Goal: Transaction & Acquisition: Purchase product/service

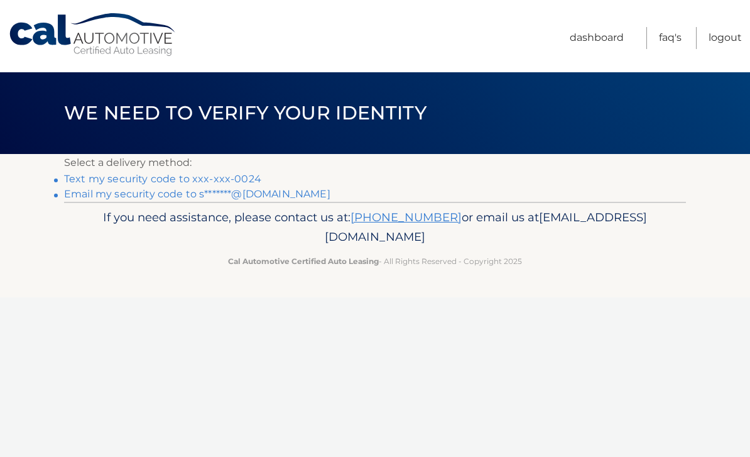
click at [84, 179] on link "Text my security code to xxx-xxx-0024" at bounding box center [162, 179] width 197 height 12
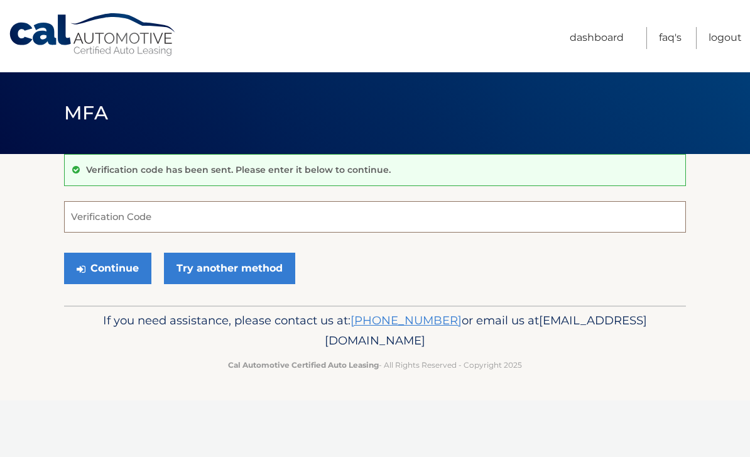
click at [74, 214] on input "Verification Code" at bounding box center [375, 216] width 622 height 31
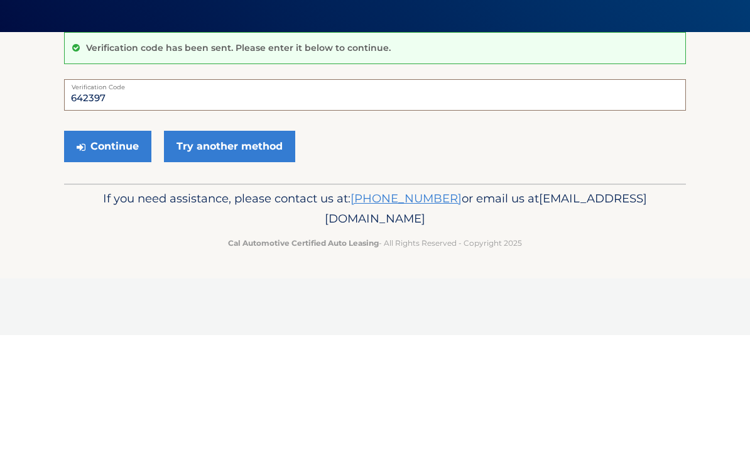
type input "642397"
click at [105, 253] on button "Continue" at bounding box center [107, 268] width 87 height 31
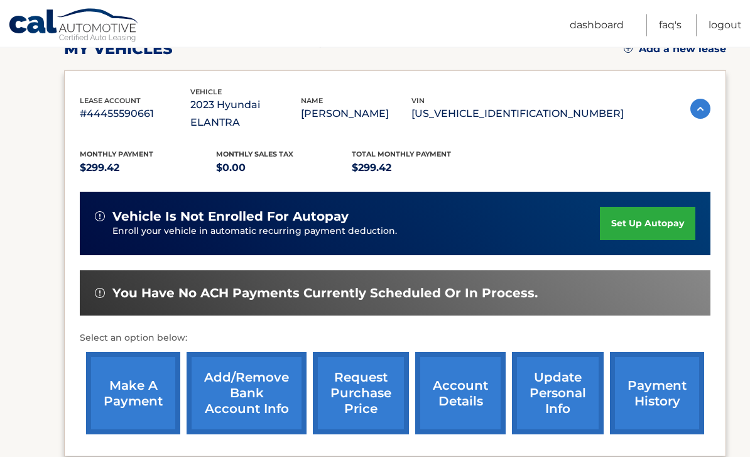
scroll to position [191, 0]
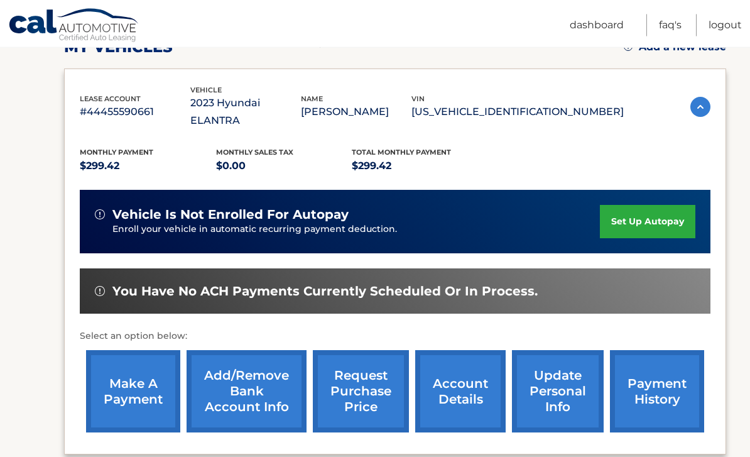
click at [121, 370] on link "make a payment" at bounding box center [133, 392] width 94 height 82
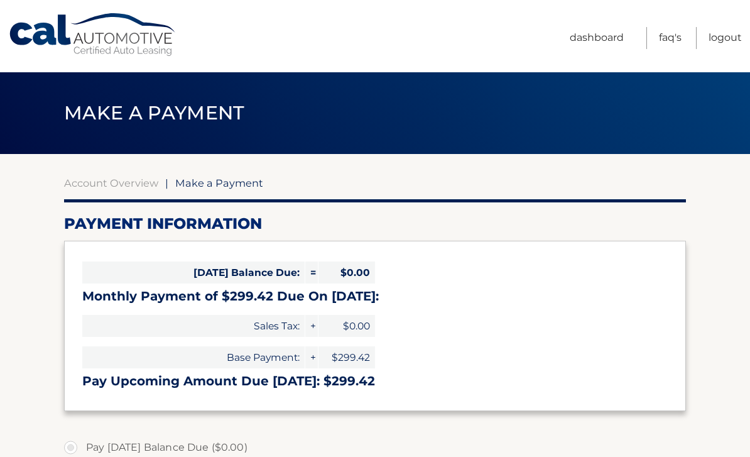
select select "Njk5MGJlYWItNTkwOC00NDhiLWFhNGItNzczNGZjOWU3YThh"
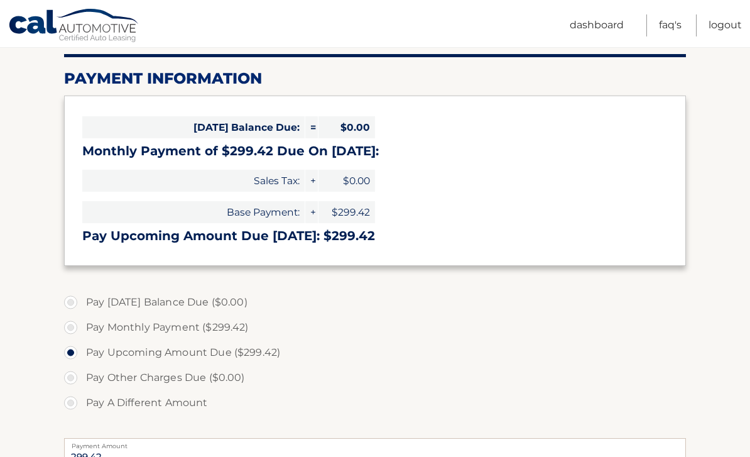
scroll to position [145, 0]
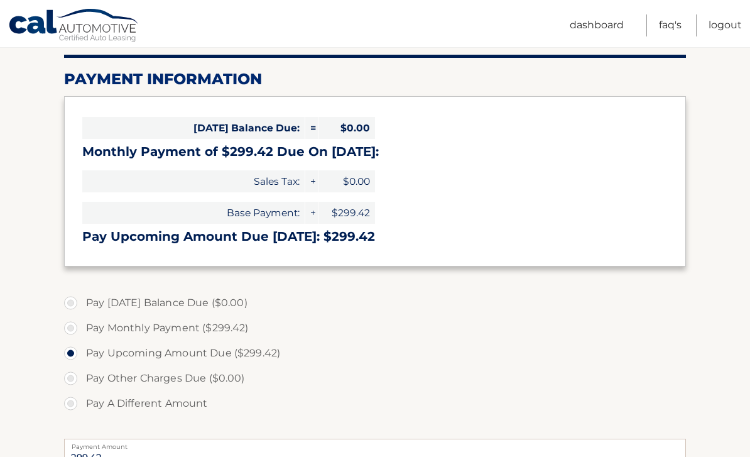
click at [70, 328] on label "Pay Monthly Payment ($299.42)" at bounding box center [375, 327] width 622 height 25
click at [70, 328] on input "Pay Monthly Payment ($299.42)" at bounding box center [75, 325] width 13 height 20
radio input "true"
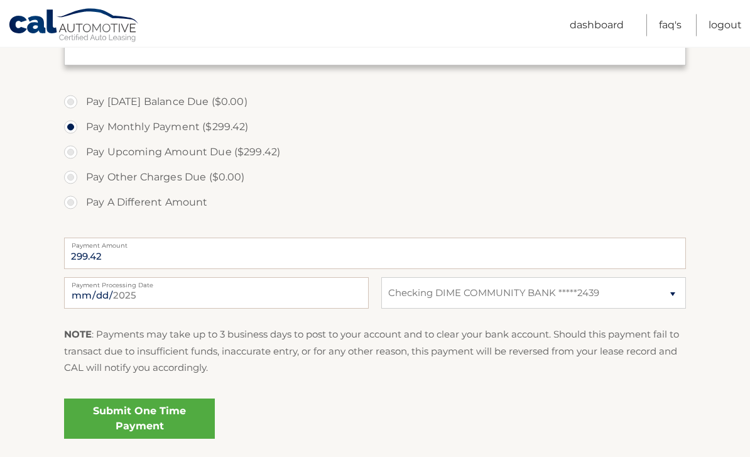
scroll to position [346, 0]
click at [126, 415] on link "Submit One Time Payment" at bounding box center [139, 418] width 151 height 40
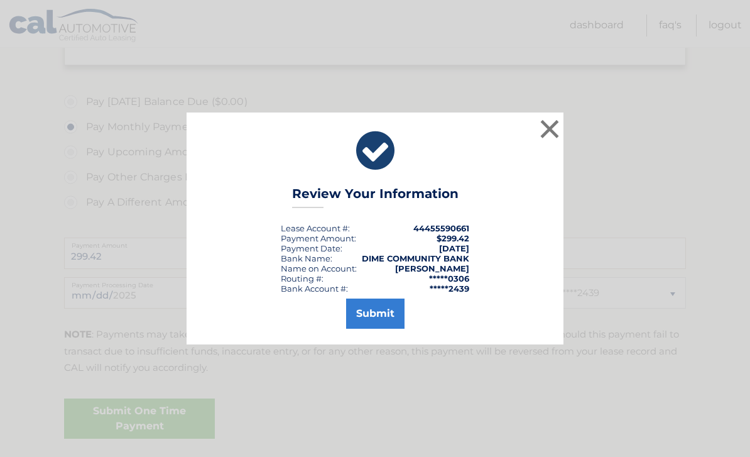
click at [371, 329] on button "Submit" at bounding box center [375, 313] width 58 height 30
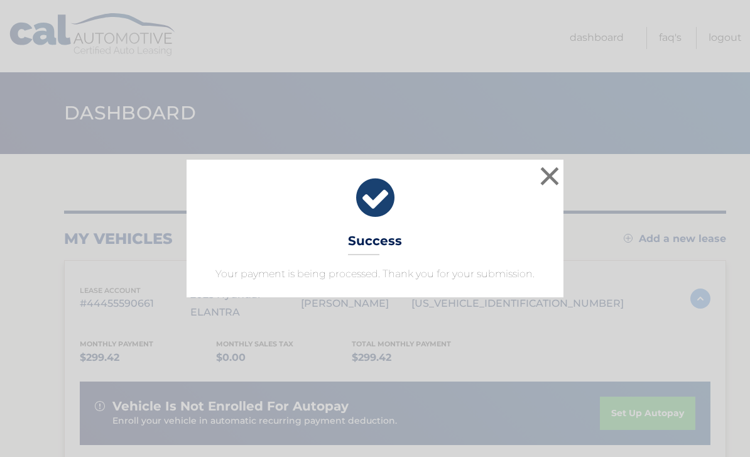
click at [547, 180] on button "×" at bounding box center [549, 175] width 25 height 25
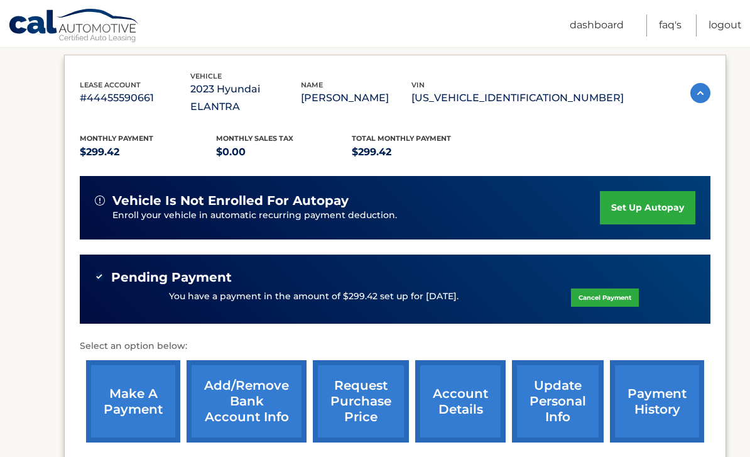
scroll to position [205, 0]
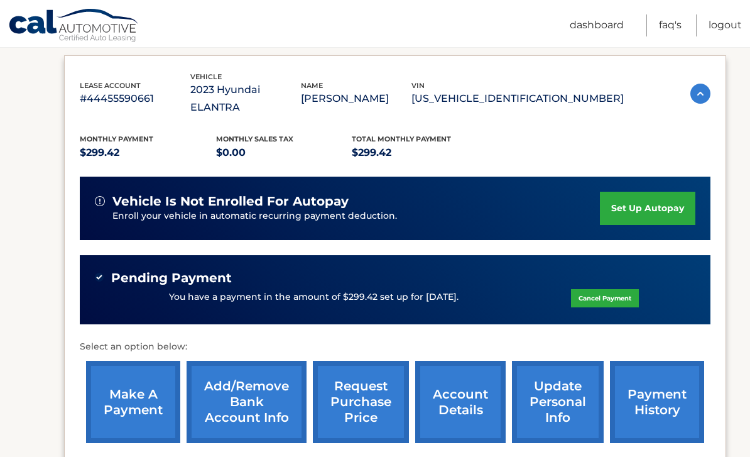
click at [648, 385] on link "payment history" at bounding box center [657, 402] width 94 height 82
